Goal: Information Seeking & Learning: Learn about a topic

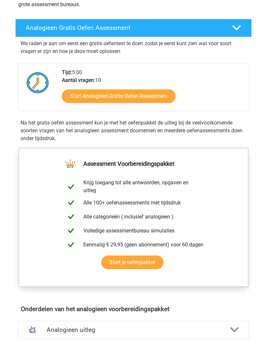
scroll to position [83, 0]
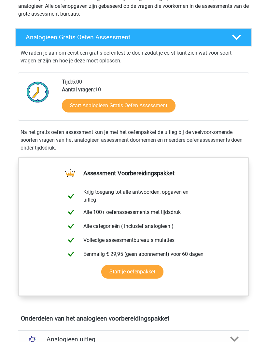
click at [151, 100] on link "Start Analogieen Gratis Oefen Assessment" at bounding box center [119, 106] width 114 height 14
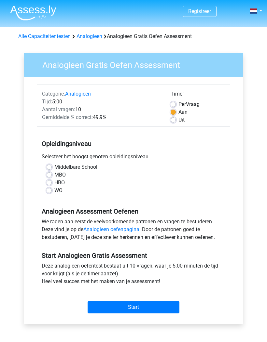
click at [57, 193] on label "WO" at bounding box center [58, 191] width 8 height 8
click at [52, 193] on input "WO" at bounding box center [49, 190] width 5 height 7
radio input "true"
click at [146, 306] on input "Start" at bounding box center [134, 307] width 92 height 12
click at [137, 310] on input "Start" at bounding box center [134, 307] width 92 height 12
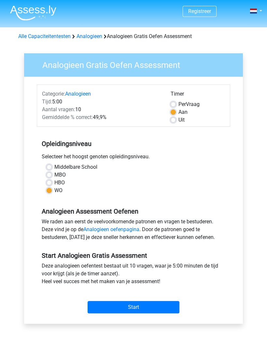
click at [64, 183] on label "HBO" at bounding box center [59, 183] width 10 height 8
click at [52, 183] on input "HBO" at bounding box center [49, 182] width 5 height 7
radio input "true"
click at [145, 310] on input "Start" at bounding box center [134, 307] width 92 height 12
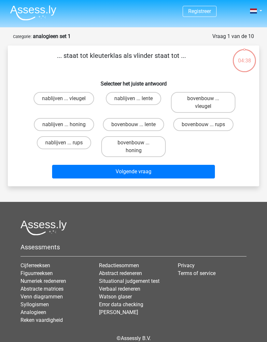
click at [215, 125] on label "bovenbouw ... rups" at bounding box center [203, 124] width 60 height 13
click at [207, 125] on input "bovenbouw ... rups" at bounding box center [205, 127] width 4 height 4
radio input "true"
click at [185, 173] on button "Volgende vraag" at bounding box center [133, 172] width 163 height 14
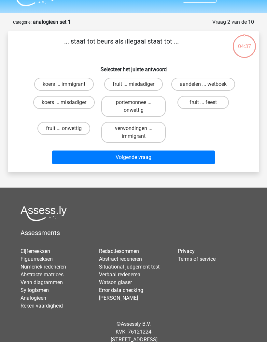
scroll to position [32, 0]
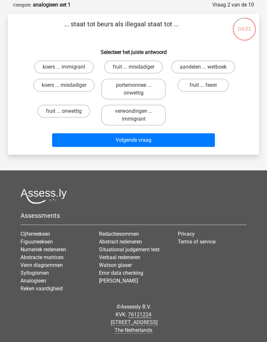
click at [147, 86] on label "portemonnee ... onwettig" at bounding box center [133, 89] width 64 height 21
click at [138, 86] on input "portemonnee ... onwettig" at bounding box center [135, 87] width 4 height 4
radio input "true"
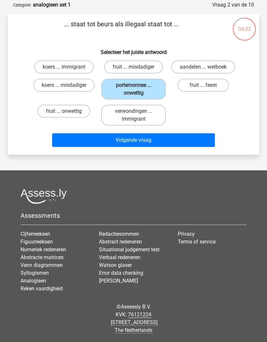
click at [181, 136] on button "Volgende vraag" at bounding box center [133, 140] width 163 height 14
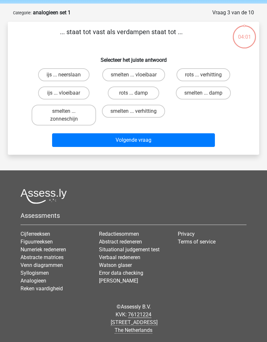
scroll to position [27, 0]
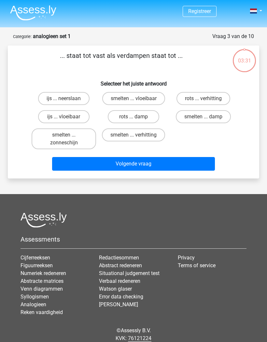
click at [76, 118] on label "ijs ... vloeibaar" at bounding box center [63, 116] width 51 height 13
click at [68, 118] on input "ijs ... vloeibaar" at bounding box center [66, 119] width 4 height 4
radio input "true"
click at [183, 165] on button "Volgende vraag" at bounding box center [133, 164] width 163 height 14
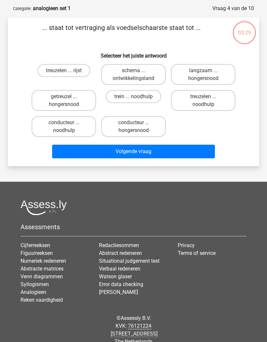
scroll to position [33, 0]
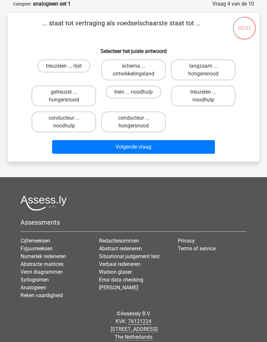
click at [215, 69] on label "langzaam ... hongersnood" at bounding box center [203, 70] width 64 height 21
click at [207, 69] on input "langzaam ... hongersnood" at bounding box center [205, 68] width 4 height 4
radio input "true"
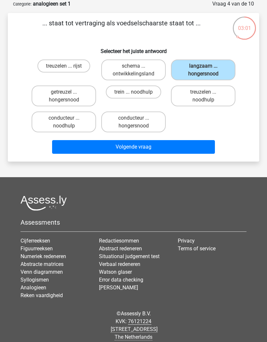
click at [175, 151] on button "Volgende vraag" at bounding box center [133, 147] width 163 height 14
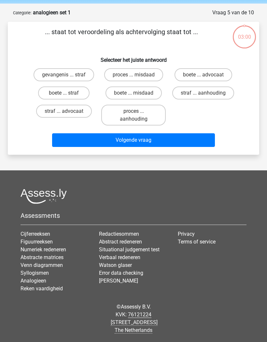
scroll to position [27, 0]
click at [56, 71] on label "gevangenis ... straf" at bounding box center [64, 74] width 61 height 13
click at [64, 75] on input "gevangenis ... straf" at bounding box center [66, 77] width 4 height 4
radio input "true"
click at [182, 143] on button "Volgende vraag" at bounding box center [133, 140] width 163 height 14
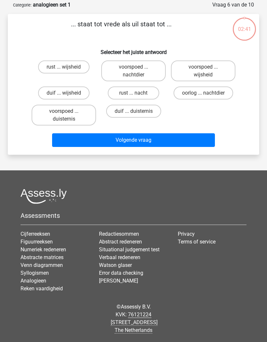
scroll to position [32, 0]
click at [56, 91] on label "duif ... wijsheid" at bounding box center [63, 93] width 51 height 13
click at [64, 93] on input "duif ... wijsheid" at bounding box center [66, 95] width 4 height 4
radio input "true"
click at [184, 139] on button "Volgende vraag" at bounding box center [133, 140] width 163 height 14
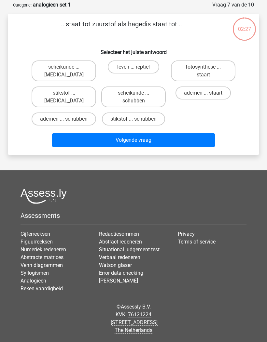
scroll to position [33, 0]
click at [141, 66] on label "leven ... reptiel" at bounding box center [133, 67] width 51 height 13
click at [138, 67] on input "leven ... reptiel" at bounding box center [135, 69] width 4 height 4
radio input "true"
click at [188, 142] on button "Volgende vraag" at bounding box center [133, 140] width 163 height 14
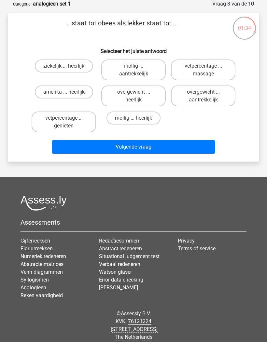
click at [149, 120] on label "mollig ... heerlijk" at bounding box center [133, 118] width 54 height 13
click at [138, 120] on input "mollig ... heerlijk" at bounding box center [135, 120] width 4 height 4
radio input "true"
click at [161, 146] on button "Volgende vraag" at bounding box center [133, 147] width 163 height 14
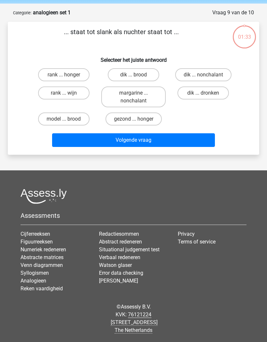
scroll to position [27, 0]
click at [211, 89] on label "dik ... dronken" at bounding box center [202, 93] width 51 height 13
click at [207, 93] on input "dik ... dronken" at bounding box center [205, 95] width 4 height 4
radio input "true"
click at [170, 134] on button "Volgende vraag" at bounding box center [133, 140] width 163 height 14
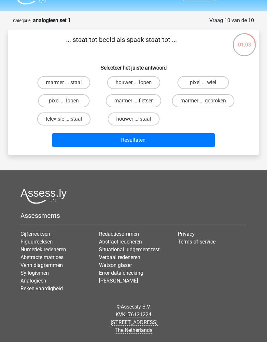
click at [211, 76] on label "pixel ... wiel" at bounding box center [202, 82] width 51 height 13
click at [207, 83] on input "pixel ... wiel" at bounding box center [205, 85] width 4 height 4
radio input "true"
click at [169, 133] on button "Resultaten" at bounding box center [133, 140] width 163 height 14
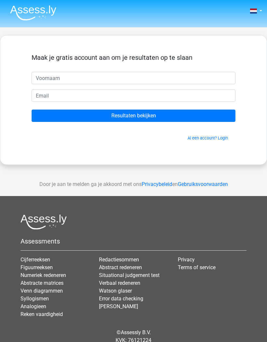
click at [180, 114] on input "Resultaten bekijken" at bounding box center [134, 116] width 204 height 12
